Goal: Task Accomplishment & Management: Manage account settings

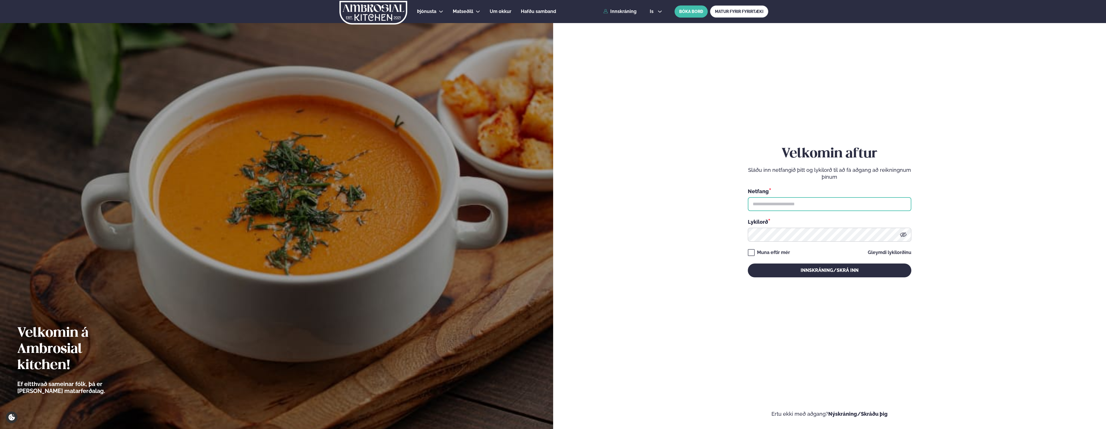
click at [763, 203] on input "text" at bounding box center [830, 204] width 164 height 14
type input "**********"
click at [748, 264] on button "Innskráning/Skrá inn" at bounding box center [830, 271] width 164 height 14
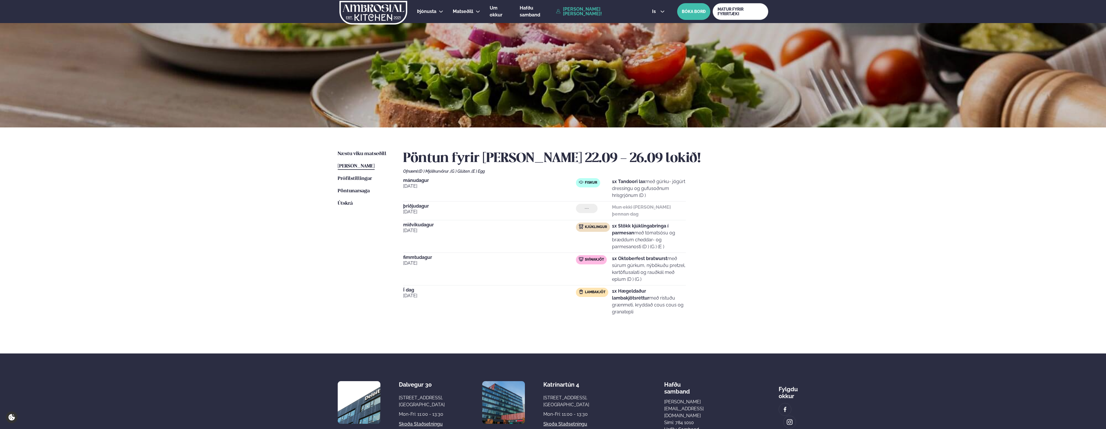
click at [337, 152] on div "Næstu [PERSON_NAME] matseðill Næsta vika [PERSON_NAME] matseðill [PERSON_NAME] …" at bounding box center [552, 240] width 465 height 226
click at [341, 153] on span "Næstu viku matseðill" at bounding box center [362, 153] width 49 height 5
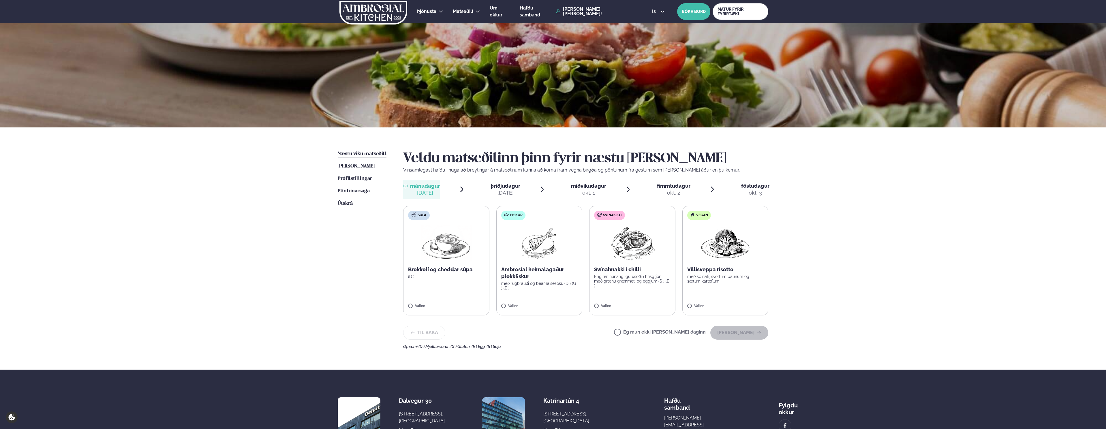
click at [629, 280] on p "Engifer, hunang, gufusoðin hrísgrjón með grænu grænmeti og eggjum (S ) (E )" at bounding box center [632, 281] width 76 height 14
click at [735, 331] on button "[PERSON_NAME]" at bounding box center [739, 333] width 58 height 14
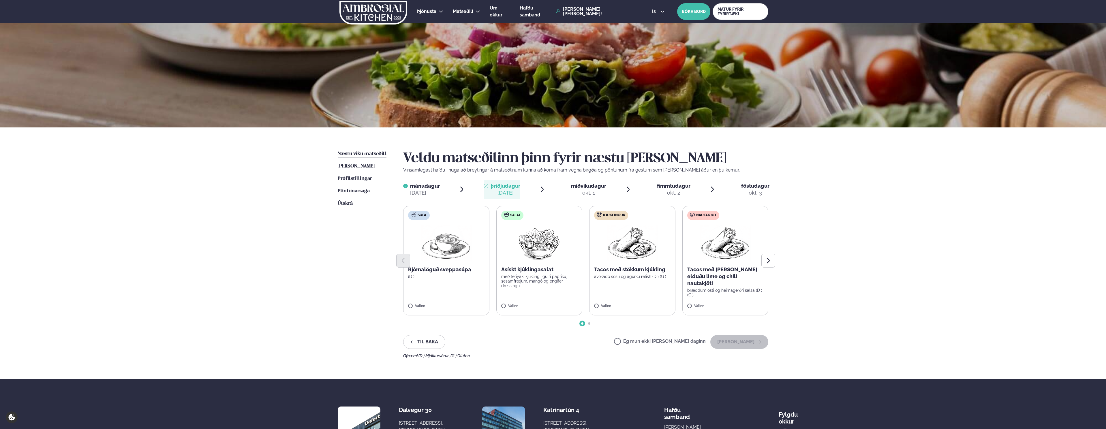
drag, startPoint x: 644, startPoint y: 342, endPoint x: 652, endPoint y: 341, distance: 8.4
click at [645, 342] on label "Ég mun ekki [PERSON_NAME] daginn" at bounding box center [660, 342] width 92 height 6
click at [741, 343] on button "[PERSON_NAME]" at bounding box center [739, 342] width 58 height 14
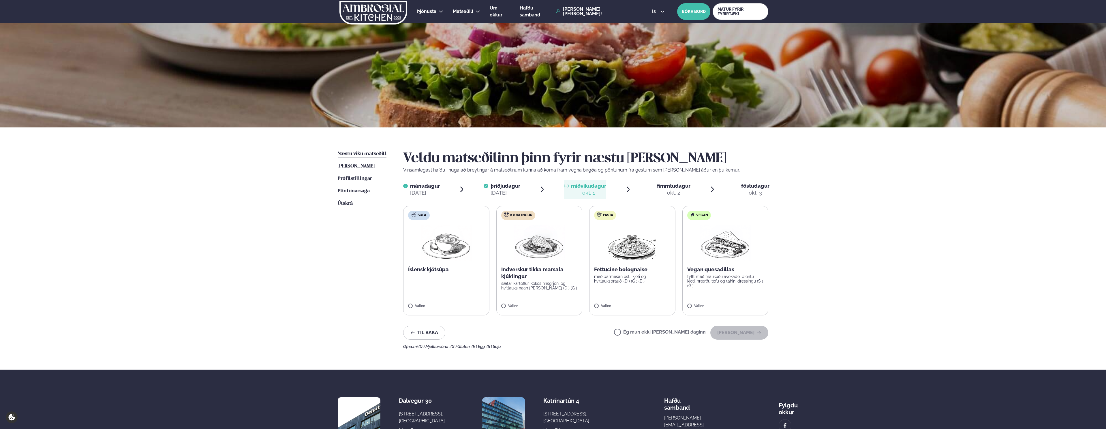
click at [532, 285] on p "sætar kartöflur, kókos hrísgrjón, og hvítlauks naan [PERSON_NAME] (D ) (G )" at bounding box center [539, 285] width 76 height 9
click at [734, 331] on button "[PERSON_NAME]" at bounding box center [739, 333] width 58 height 14
click at [635, 329] on div "Ég mun ekki [PERSON_NAME] daginn [PERSON_NAME]" at bounding box center [691, 333] width 154 height 14
click at [641, 333] on label "Ég mun ekki [PERSON_NAME] daginn" at bounding box center [660, 333] width 92 height 6
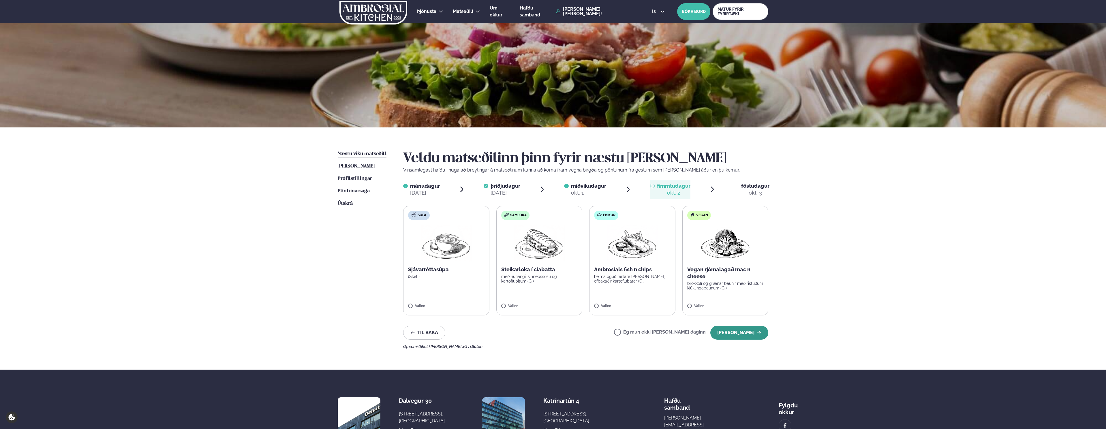
click at [728, 338] on button "[PERSON_NAME]" at bounding box center [739, 333] width 58 height 14
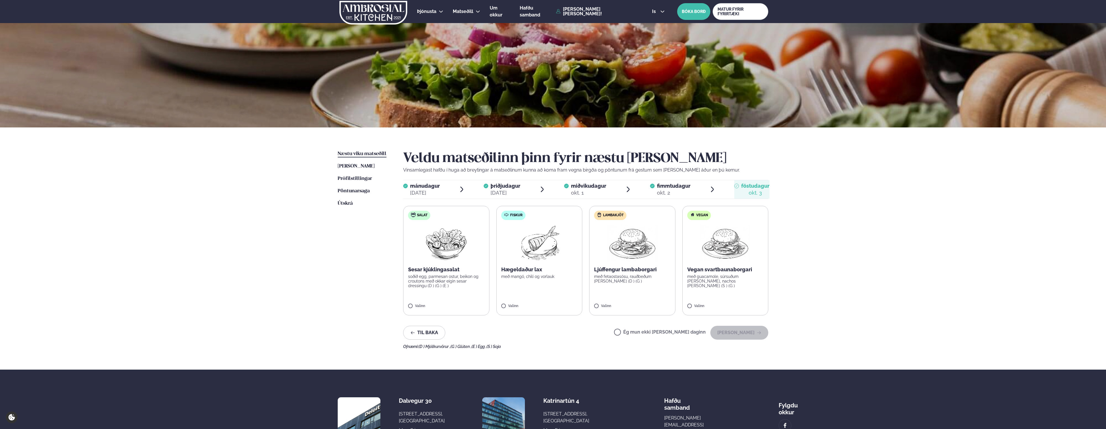
click at [636, 332] on label "Ég mun ekki [PERSON_NAME] daginn" at bounding box center [660, 333] width 92 height 6
click at [739, 328] on button "[PERSON_NAME]" at bounding box center [739, 333] width 58 height 14
